Goal: Task Accomplishment & Management: Complete application form

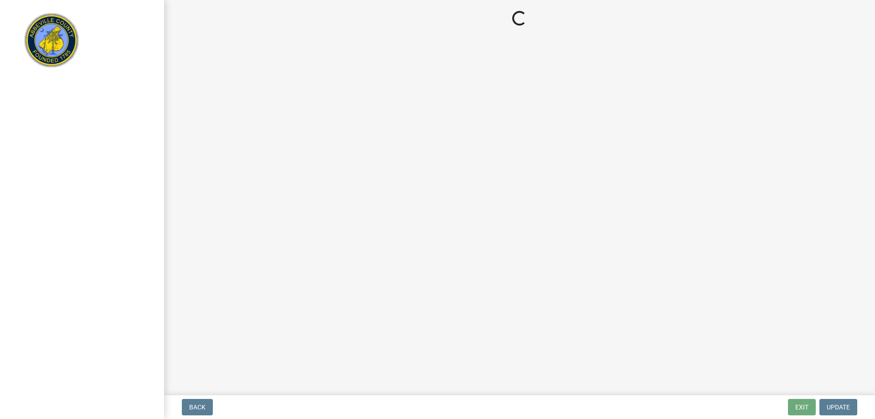
select select "896ec84b-7942-43b9-a78d-4f1554b7930c"
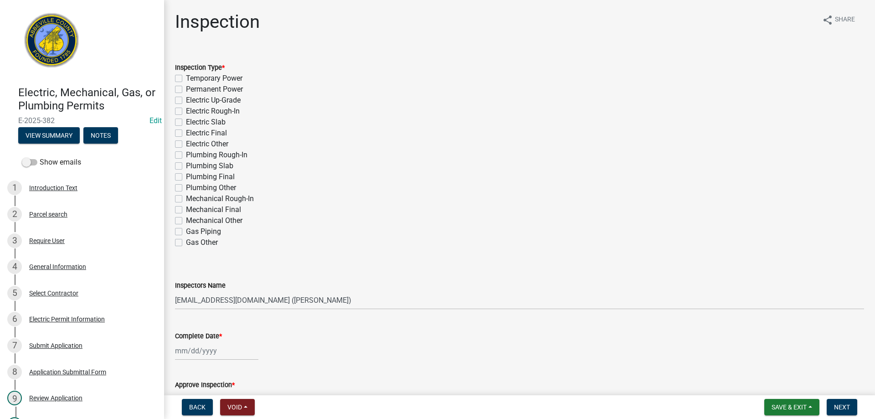
click at [186, 132] on label "Electric Final" at bounding box center [206, 133] width 41 height 11
click at [186, 132] on input "Electric Final" at bounding box center [189, 131] width 6 height 6
checkbox input "true"
checkbox input "false"
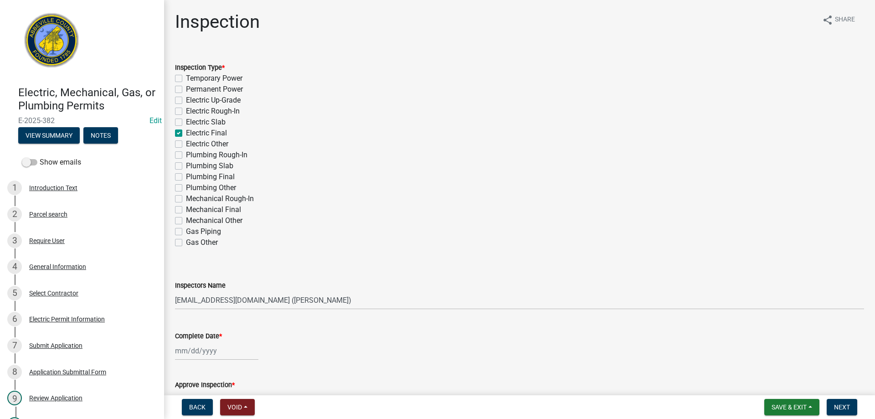
checkbox input "false"
checkbox input "true"
checkbox input "false"
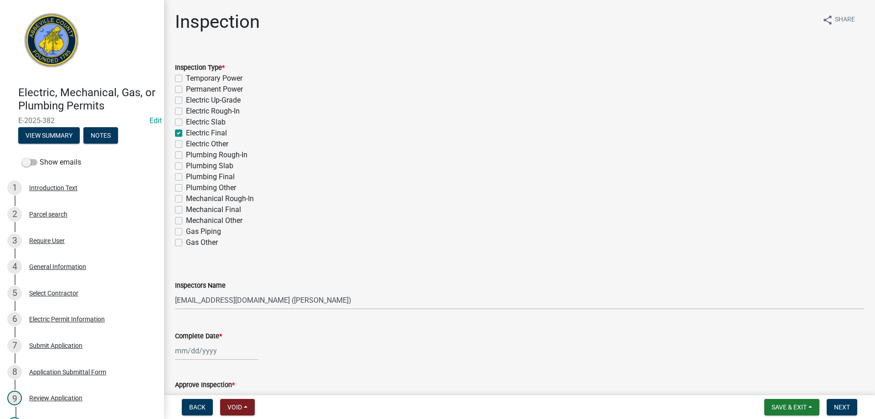
checkbox input "false"
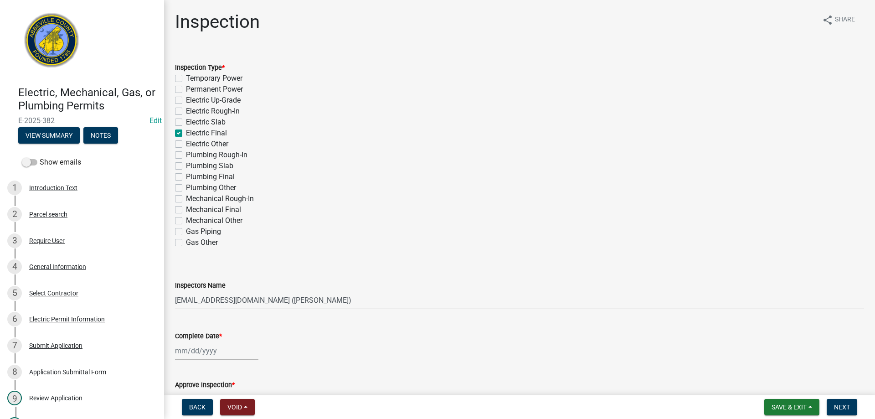
checkbox input "false"
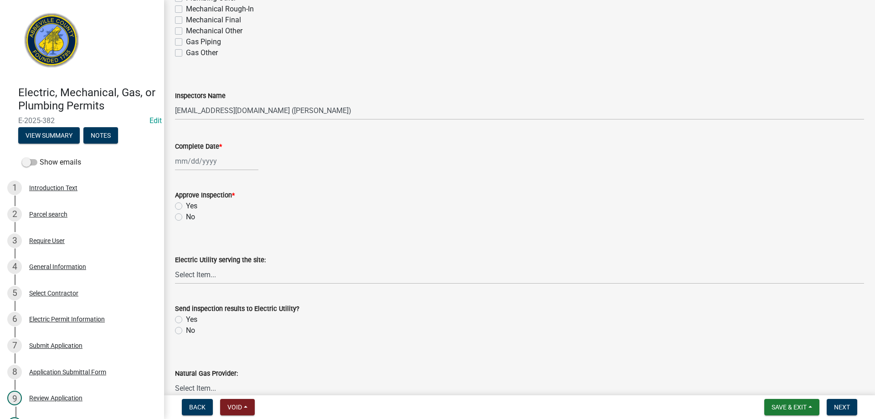
scroll to position [228, 0]
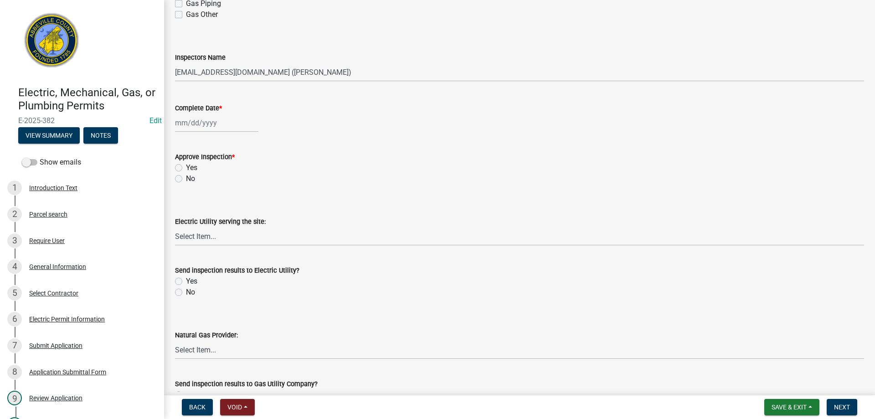
select select "9"
select select "2025"
click at [200, 124] on div "[PERSON_NAME] Feb Mar Apr [PERSON_NAME][DATE] Oct Nov [DATE] 1526 1527 1528 152…" at bounding box center [216, 122] width 83 height 19
click at [201, 124] on input "Complete Date *" at bounding box center [216, 122] width 83 height 19
click at [291, 166] on div "Yes" at bounding box center [519, 167] width 689 height 11
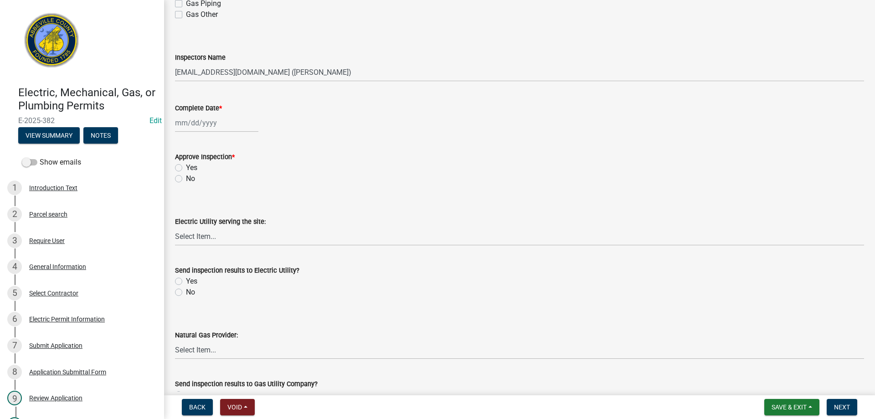
select select "9"
select select "2025"
click at [205, 124] on div "[PERSON_NAME] Feb Mar Apr [PERSON_NAME][DATE] Oct Nov [DATE] 1526 1527 1528 152…" at bounding box center [216, 122] width 83 height 19
click at [241, 183] on div "12" at bounding box center [242, 186] width 15 height 15
type input "[DATE]"
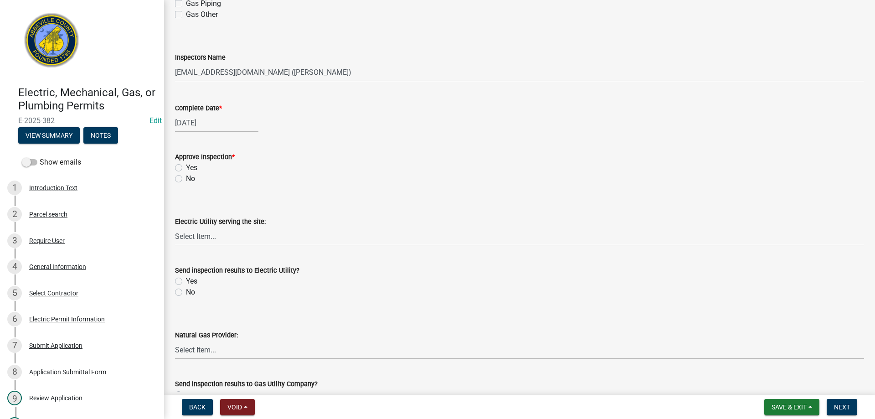
click at [186, 178] on label "No" at bounding box center [190, 178] width 9 height 11
click at [186, 178] on input "No" at bounding box center [189, 176] width 6 height 6
radio input "true"
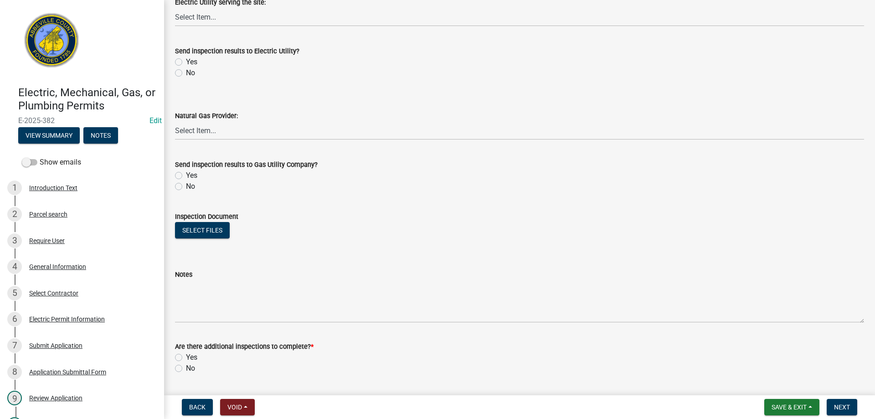
scroll to position [456, 0]
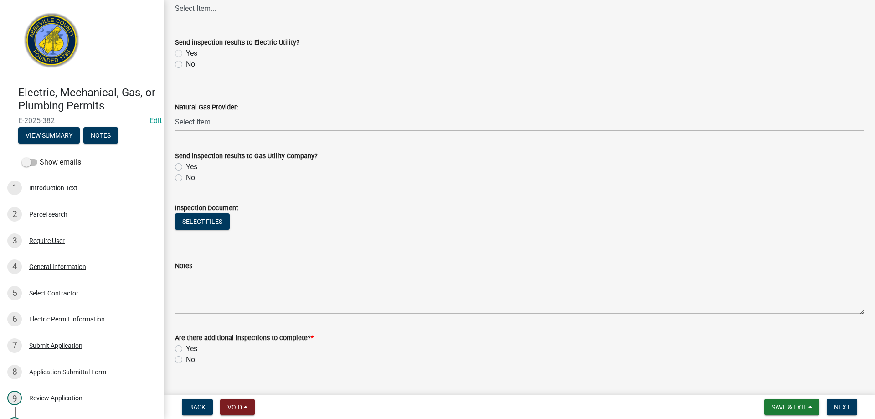
click at [186, 66] on label "No" at bounding box center [190, 64] width 9 height 11
click at [186, 65] on input "No" at bounding box center [189, 62] width 6 height 6
radio input "true"
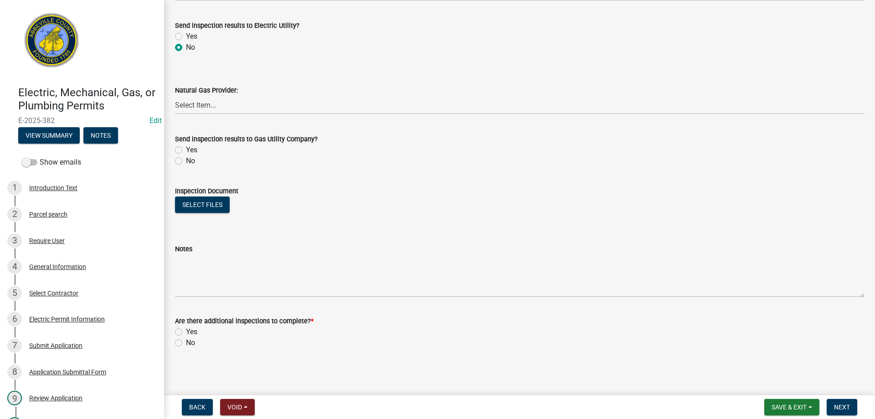
scroll to position [473, 0]
click at [186, 331] on label "Yes" at bounding box center [191, 331] width 11 height 11
click at [186, 331] on input "Yes" at bounding box center [189, 329] width 6 height 6
radio input "true"
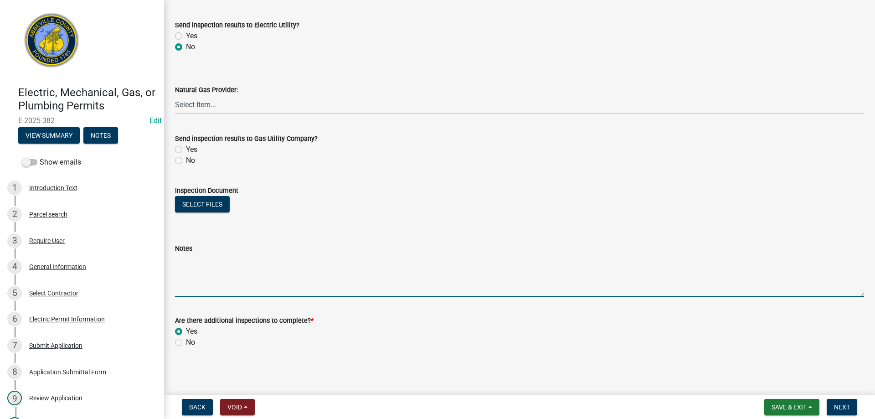
drag, startPoint x: 191, startPoint y: 287, endPoint x: 333, endPoint y: 170, distance: 184.2
click at [192, 287] on textarea "Notes" at bounding box center [519, 275] width 689 height 43
type textarea "Smoke detectors must be interconnected such that when one is activated, all are…"
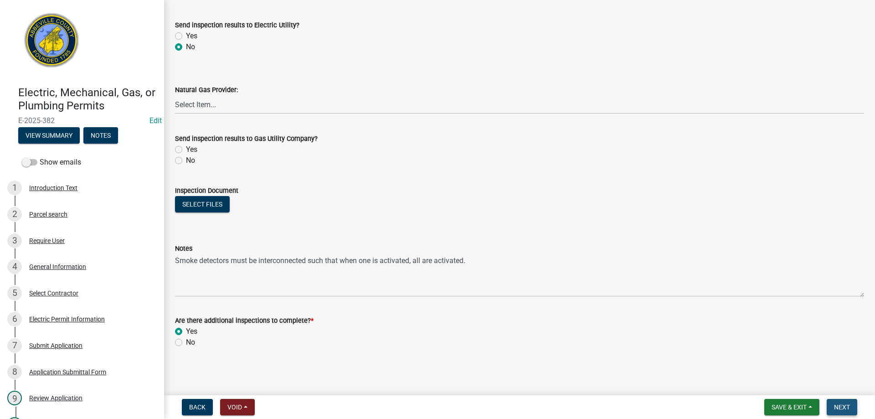
click at [837, 407] on span "Next" at bounding box center [842, 406] width 16 height 7
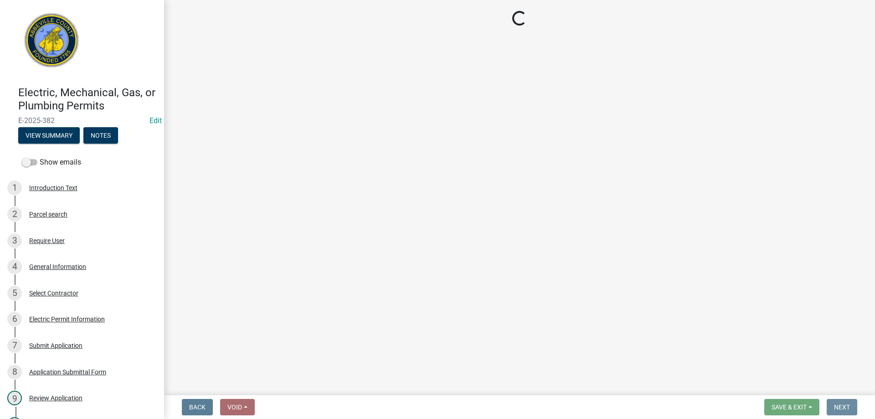
scroll to position [0, 0]
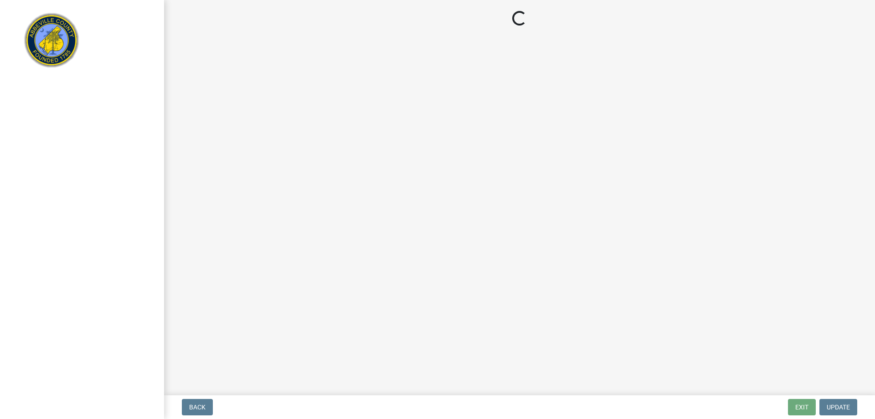
select select "896ec84b-7942-43b9-a78d-4f1554b7930c"
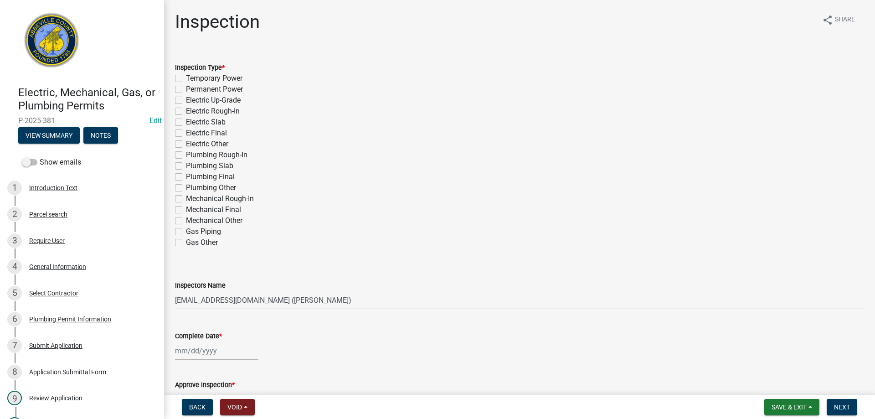
click at [186, 175] on label "Plumbing Final" at bounding box center [210, 176] width 49 height 11
click at [186, 175] on input "Plumbing Final" at bounding box center [189, 174] width 6 height 6
checkbox input "true"
checkbox input "false"
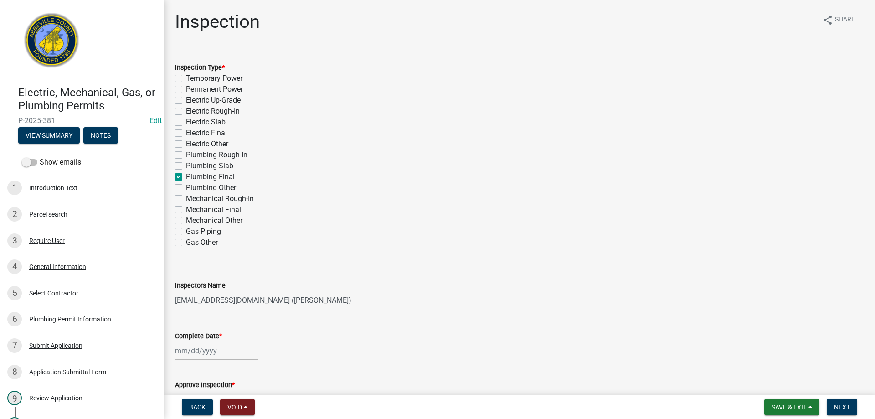
checkbox input "false"
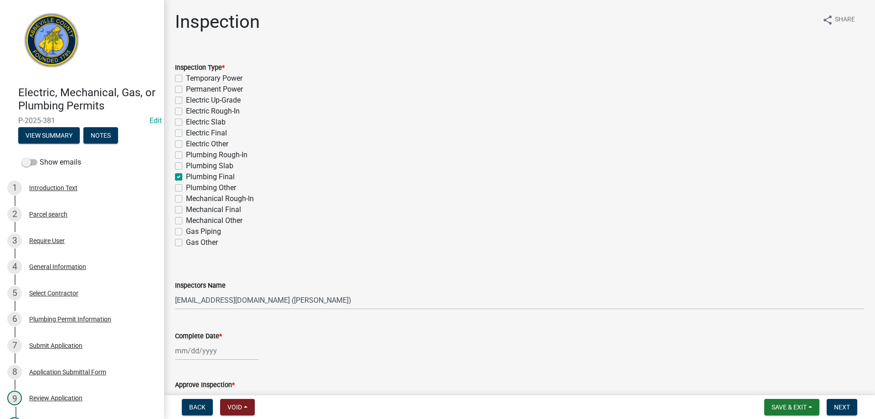
checkbox input "false"
checkbox input "true"
checkbox input "false"
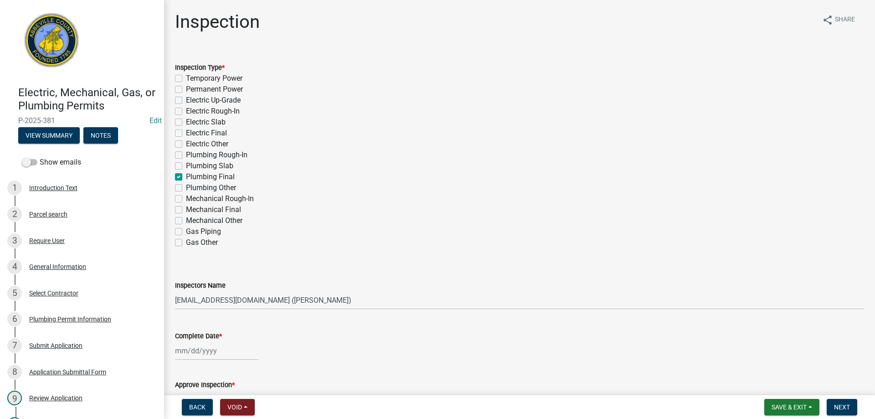
checkbox input "false"
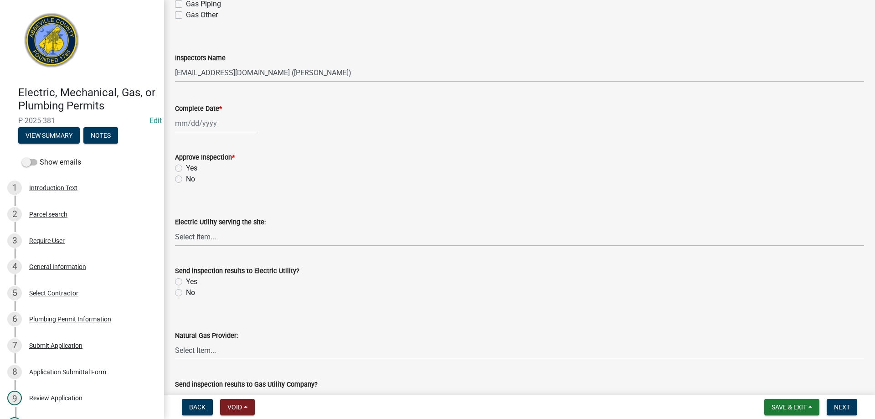
scroll to position [228, 0]
select select "9"
select select "2025"
click at [197, 119] on div "Jan Feb Mar Apr May Jun Jul Aug Sep Oct Nov Dec 1525 1526 1527 1528 1529 1530 1…" at bounding box center [216, 122] width 83 height 19
click at [243, 186] on div "12" at bounding box center [242, 186] width 15 height 15
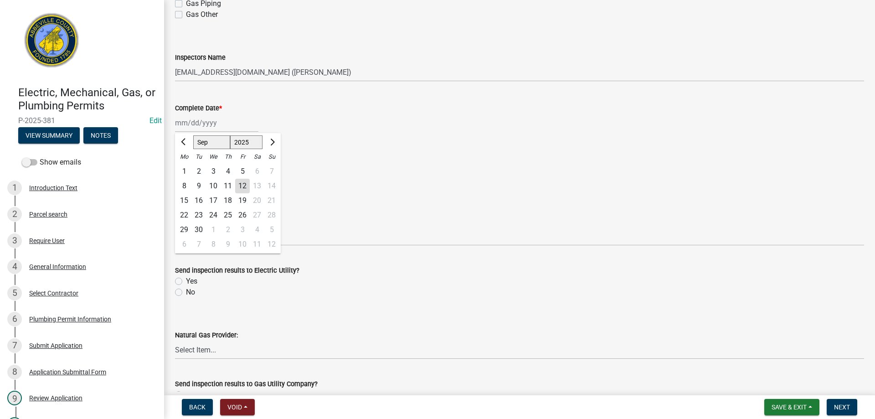
type input "09/12/2025"
click at [186, 167] on label "Yes" at bounding box center [191, 167] width 11 height 11
click at [186, 167] on input "Yes" at bounding box center [189, 165] width 6 height 6
radio input "true"
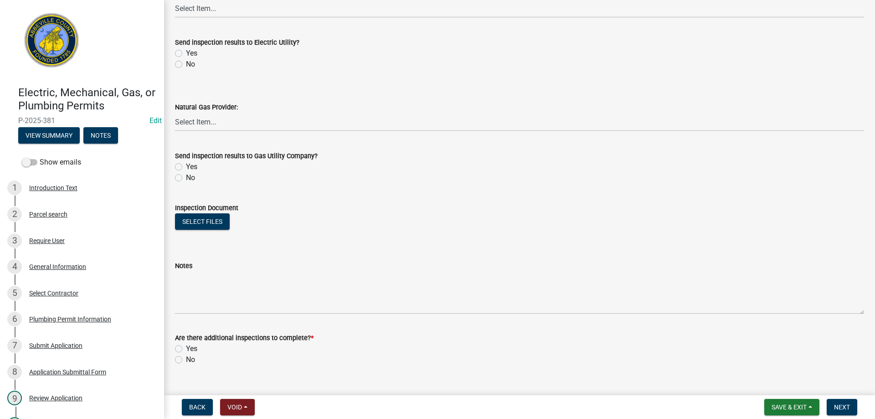
scroll to position [473, 0]
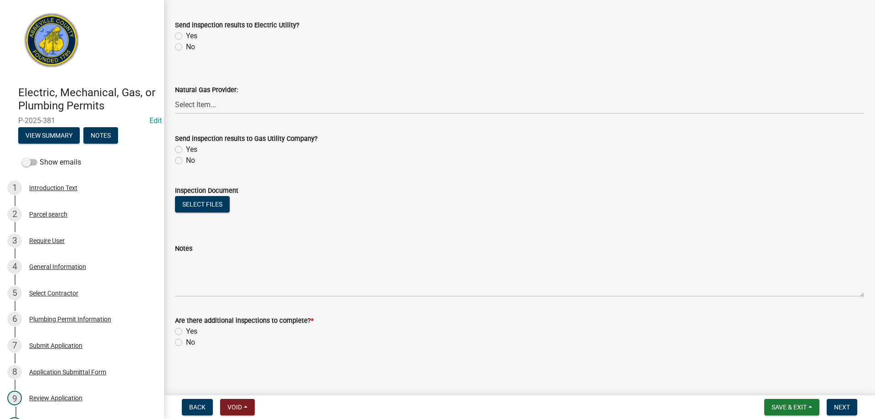
click at [186, 343] on label "No" at bounding box center [190, 342] width 9 height 11
click at [186, 343] on input "No" at bounding box center [189, 340] width 6 height 6
radio input "true"
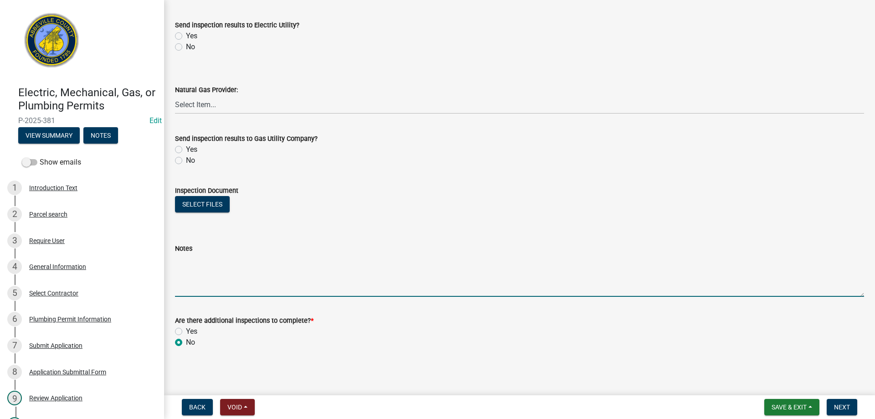
click at [212, 270] on textarea "Notes" at bounding box center [519, 275] width 689 height 43
type textarea "Plumbing final approved"
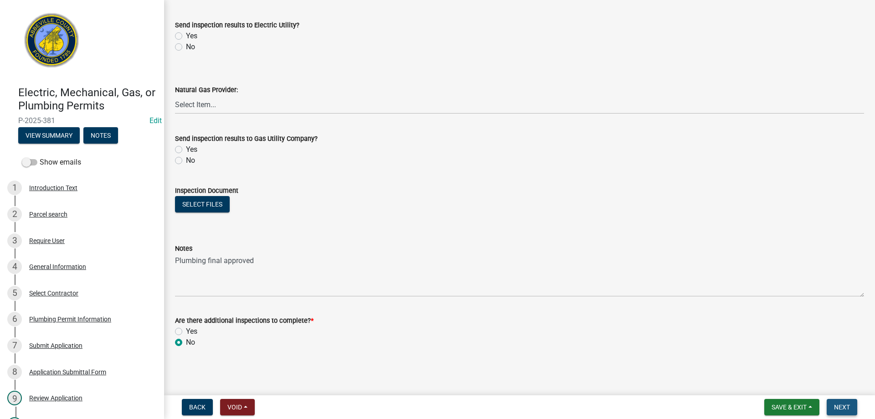
click at [841, 407] on span "Next" at bounding box center [842, 406] width 16 height 7
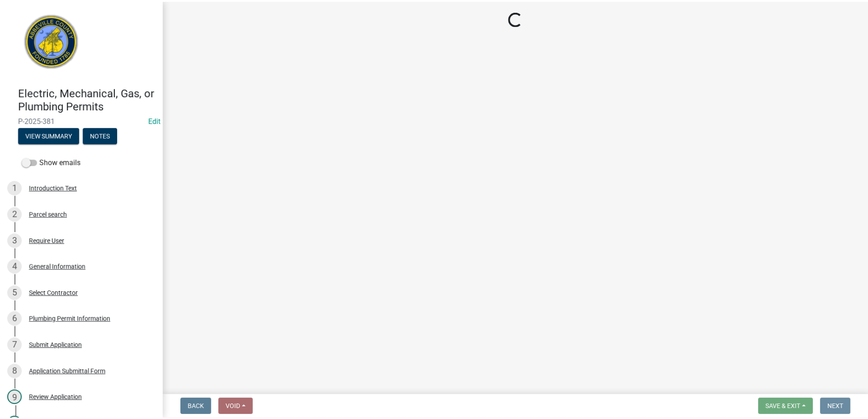
scroll to position [0, 0]
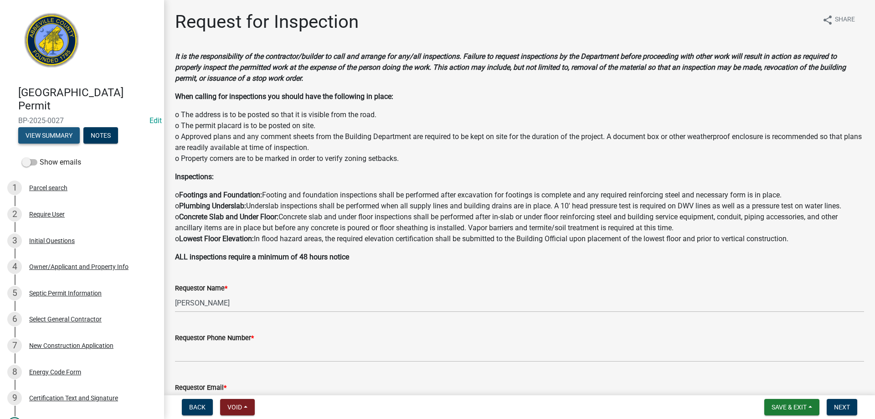
click at [47, 136] on button "View Summary" at bounding box center [49, 135] width 62 height 16
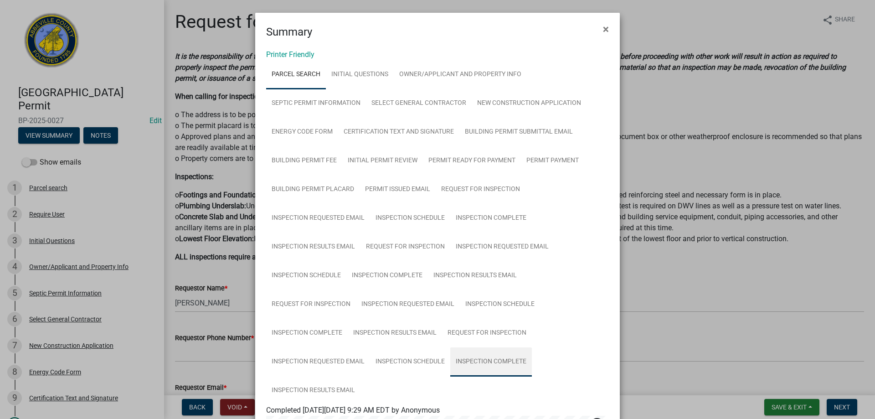
click at [486, 362] on link "Inspection Complete" at bounding box center [491, 361] width 82 height 29
click at [480, 358] on link "Inspection Complete" at bounding box center [491, 361] width 82 height 29
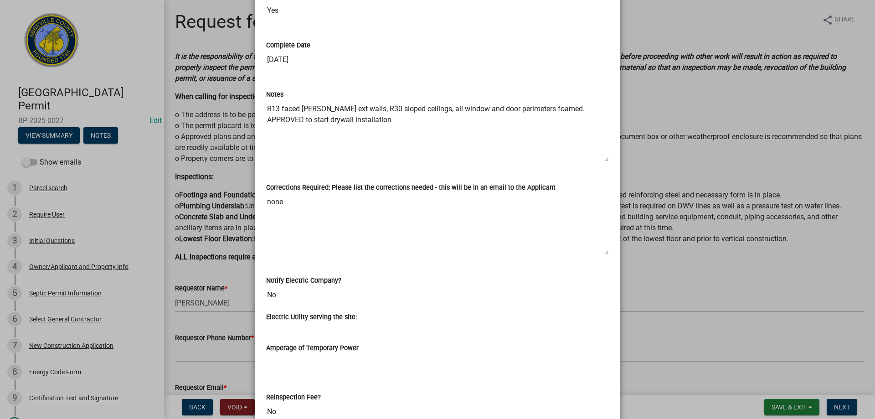
scroll to position [501, 0]
